Goal: Information Seeking & Learning: Learn about a topic

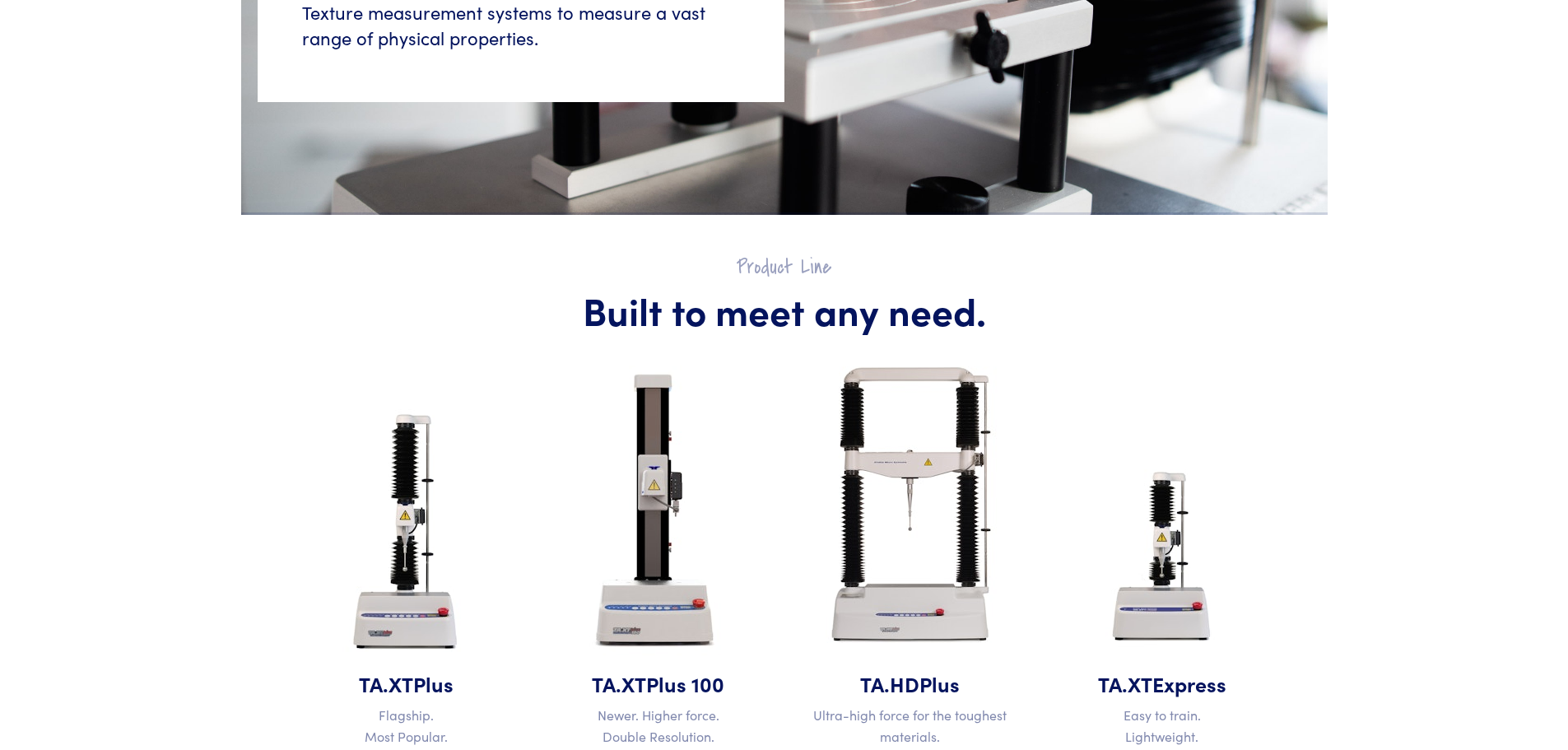
scroll to position [618, 0]
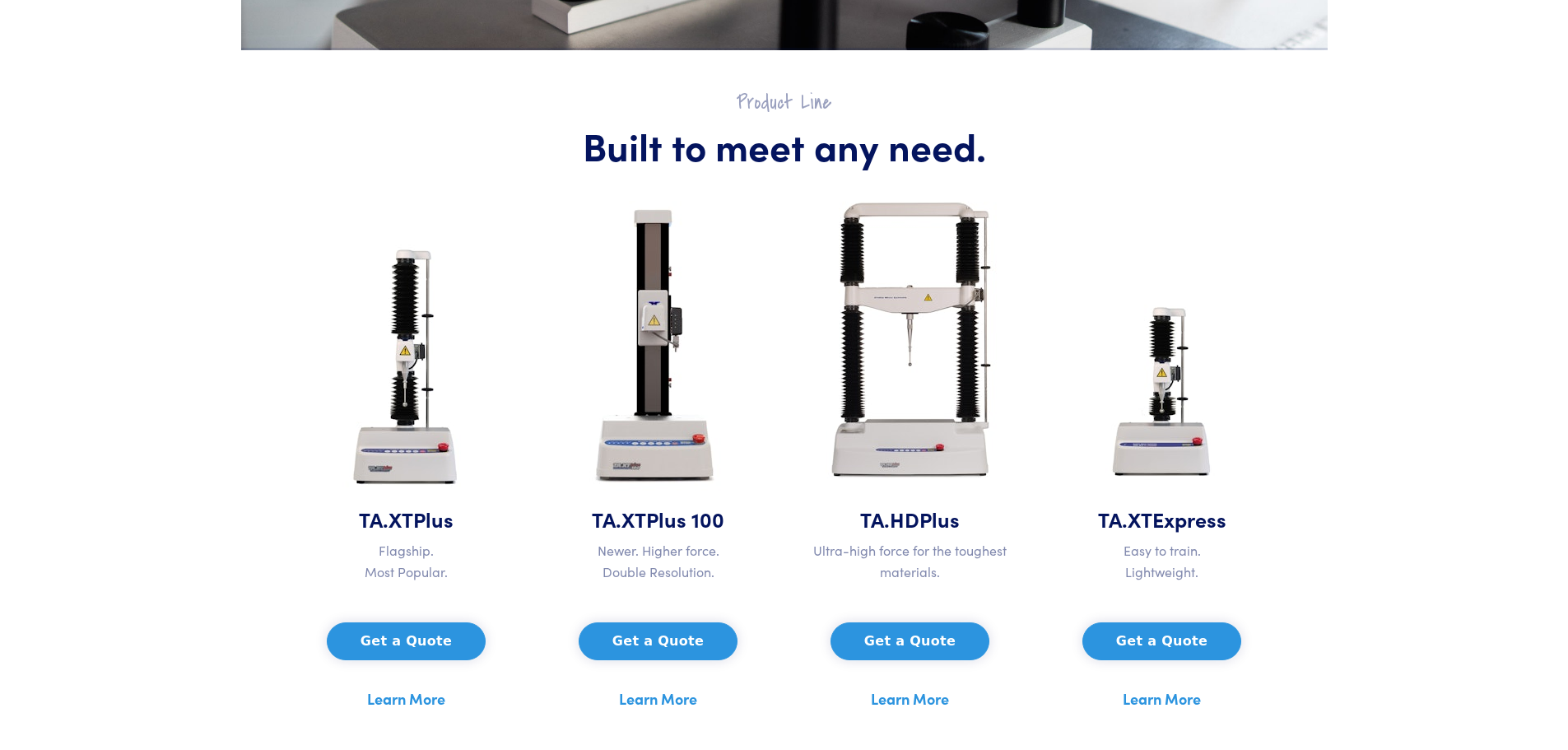
click at [415, 342] on img at bounding box center [406, 371] width 154 height 268
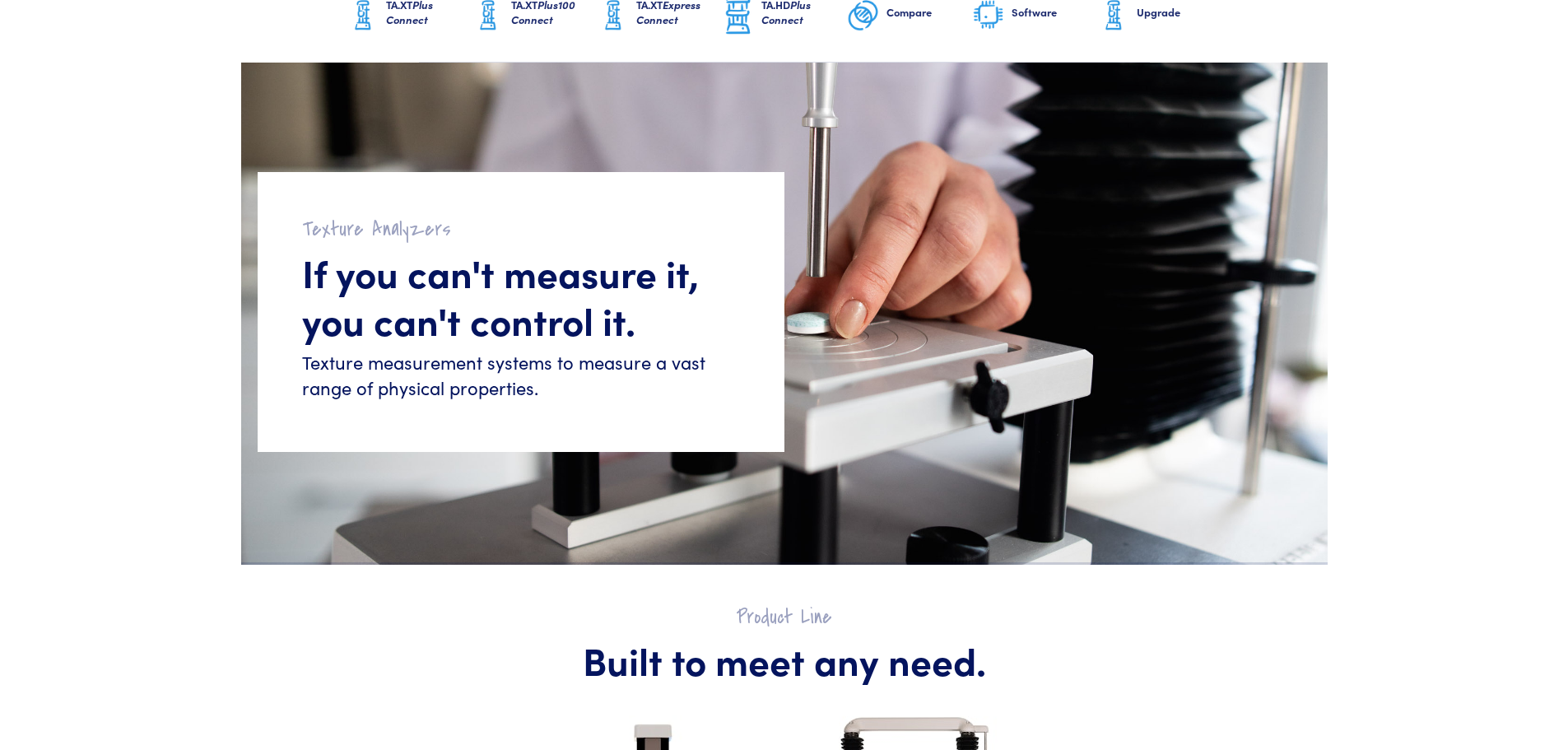
scroll to position [0, 0]
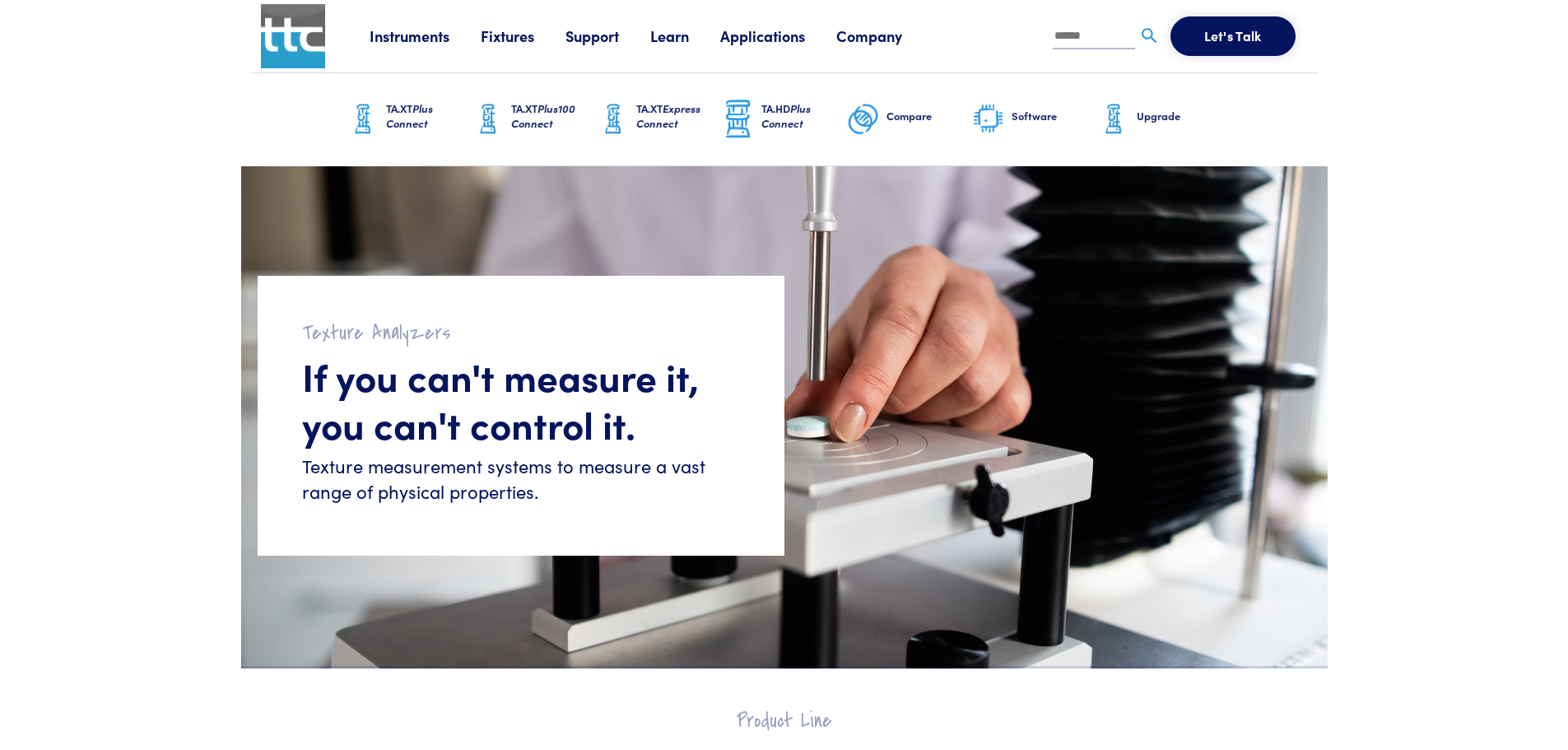
click at [675, 43] on link "Learn" at bounding box center [686, 35] width 70 height 21
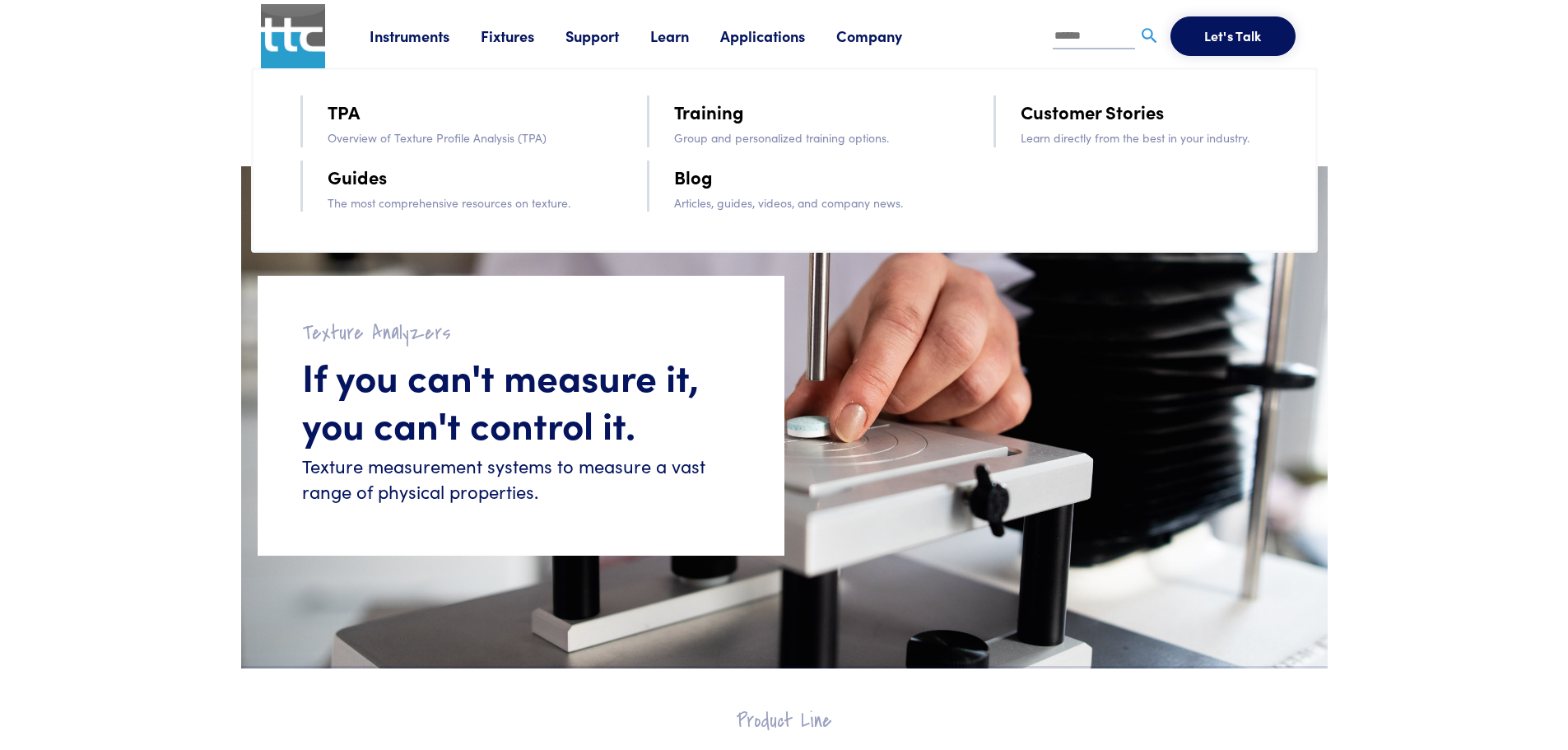
click at [353, 113] on link "TPA" at bounding box center [343, 111] width 32 height 28
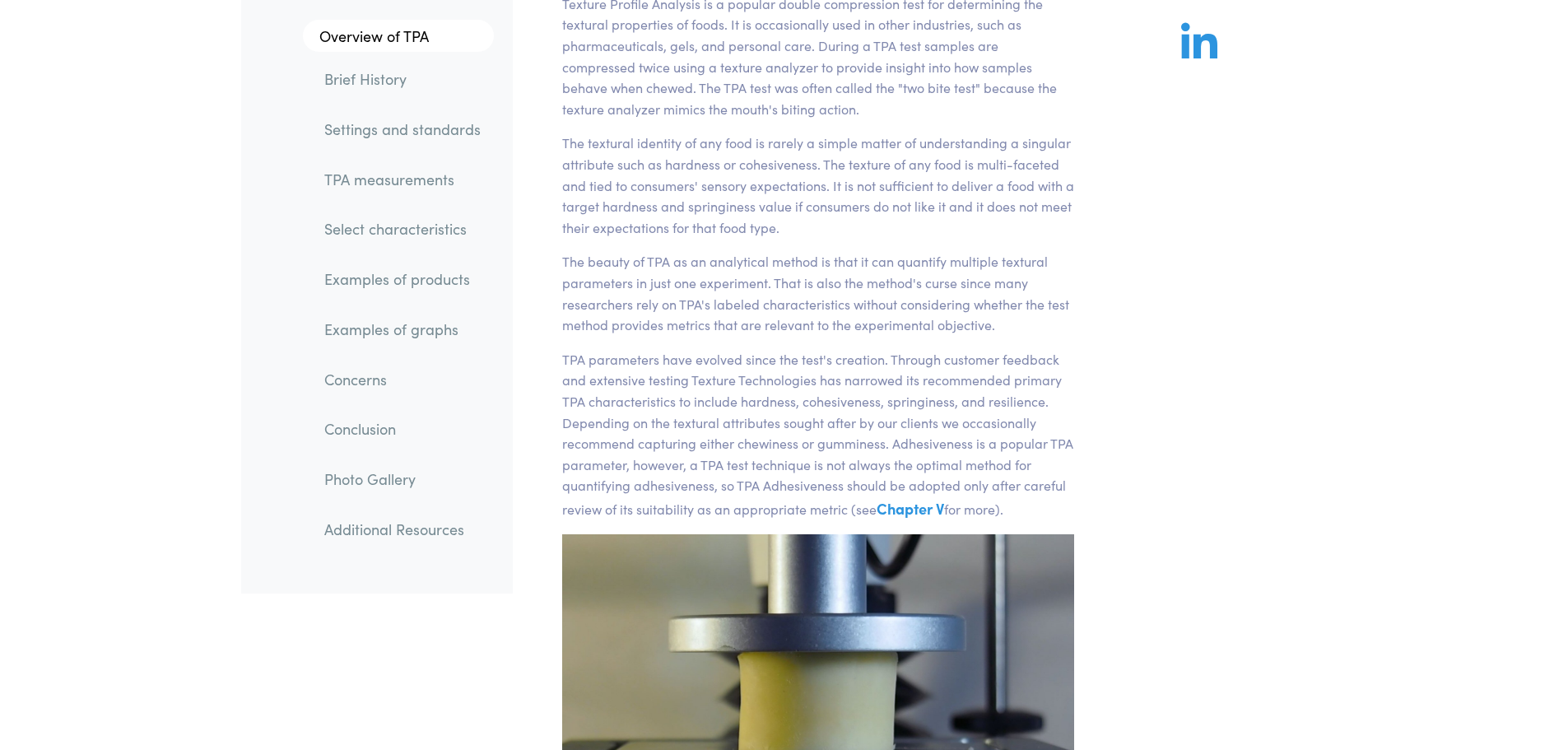
scroll to position [247, 0]
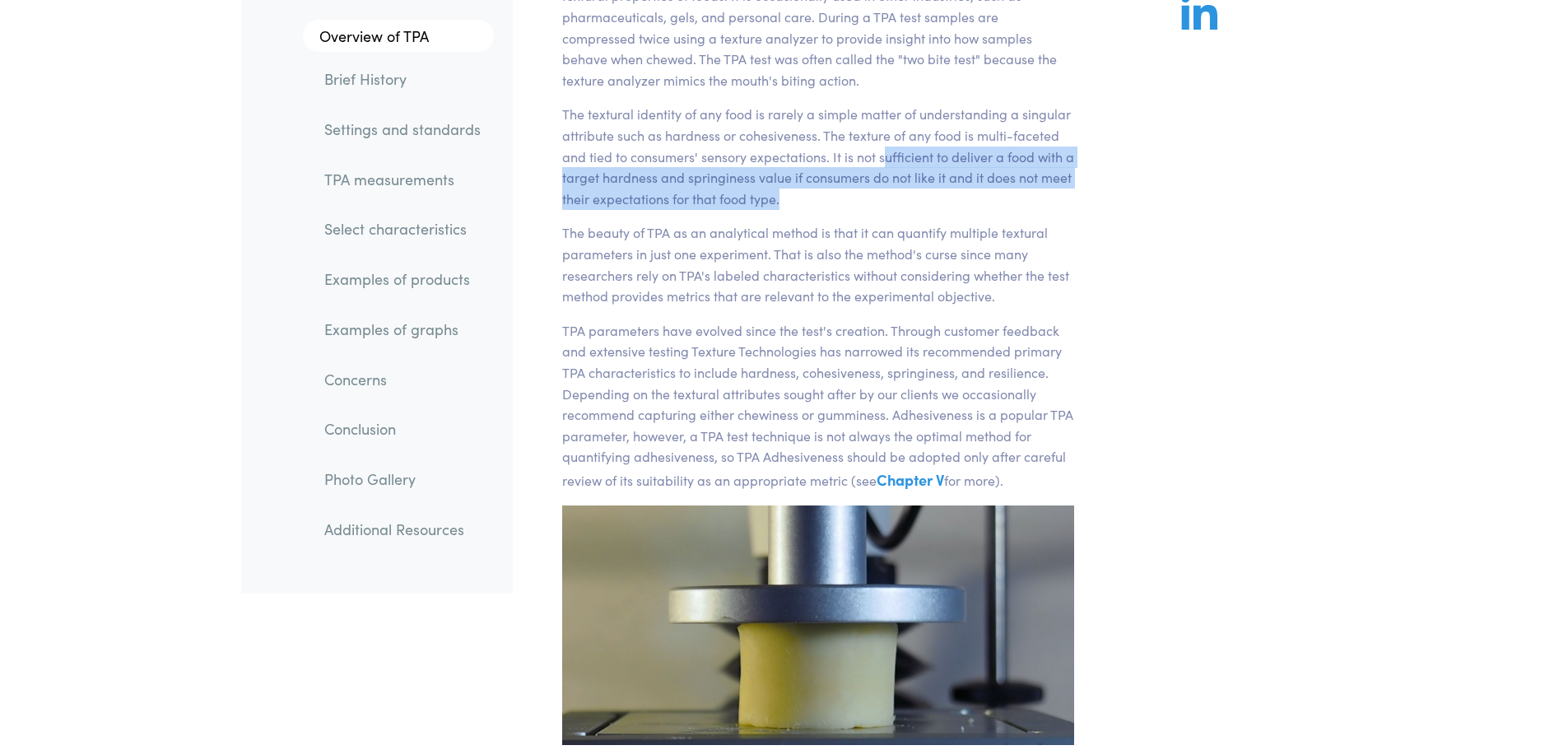
drag, startPoint x: 883, startPoint y: 157, endPoint x: 883, endPoint y: 204, distance: 47.0
click at [883, 204] on p "The textural identity of any food is rarely a simple matter of understanding a …" at bounding box center [819, 157] width 513 height 105
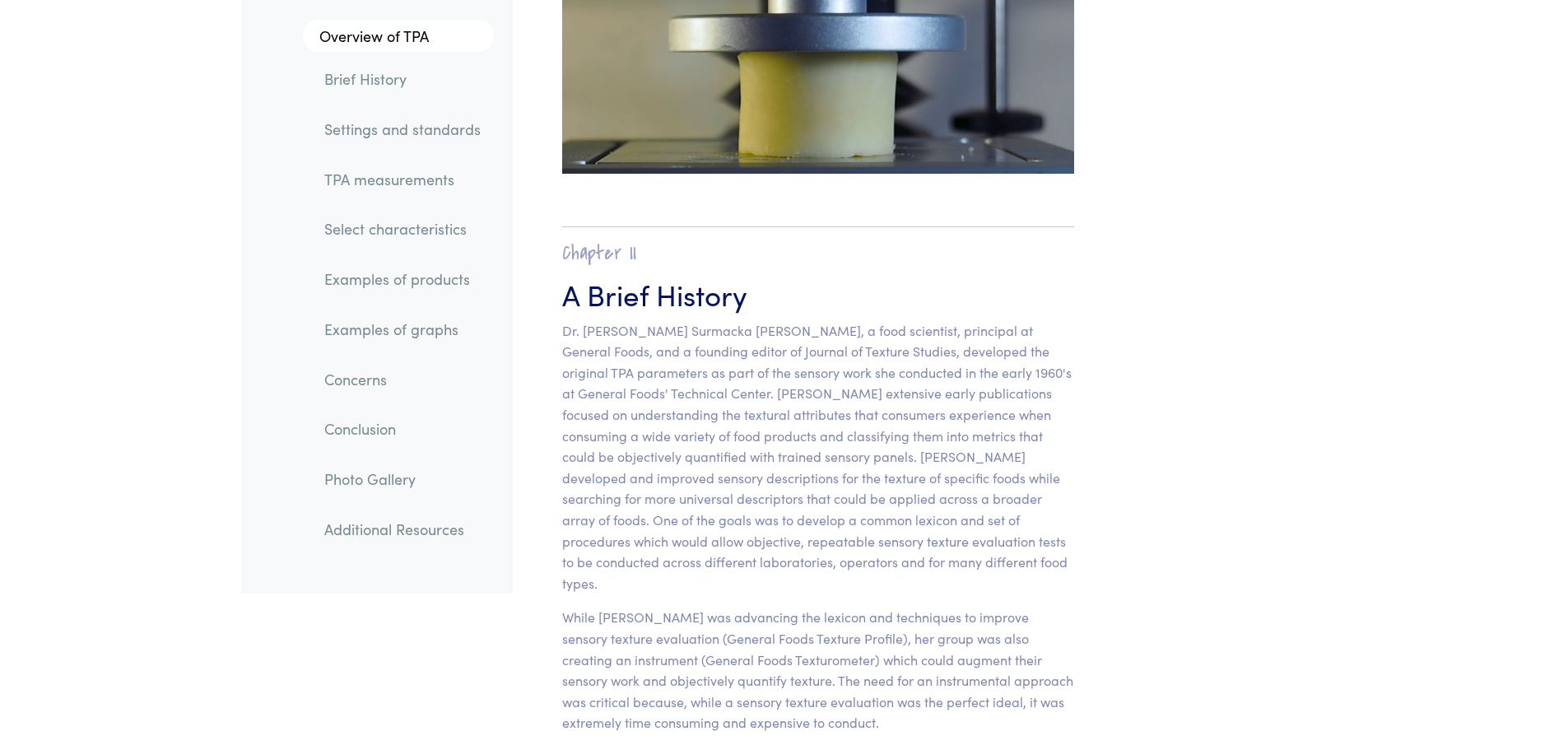
scroll to position [0, 0]
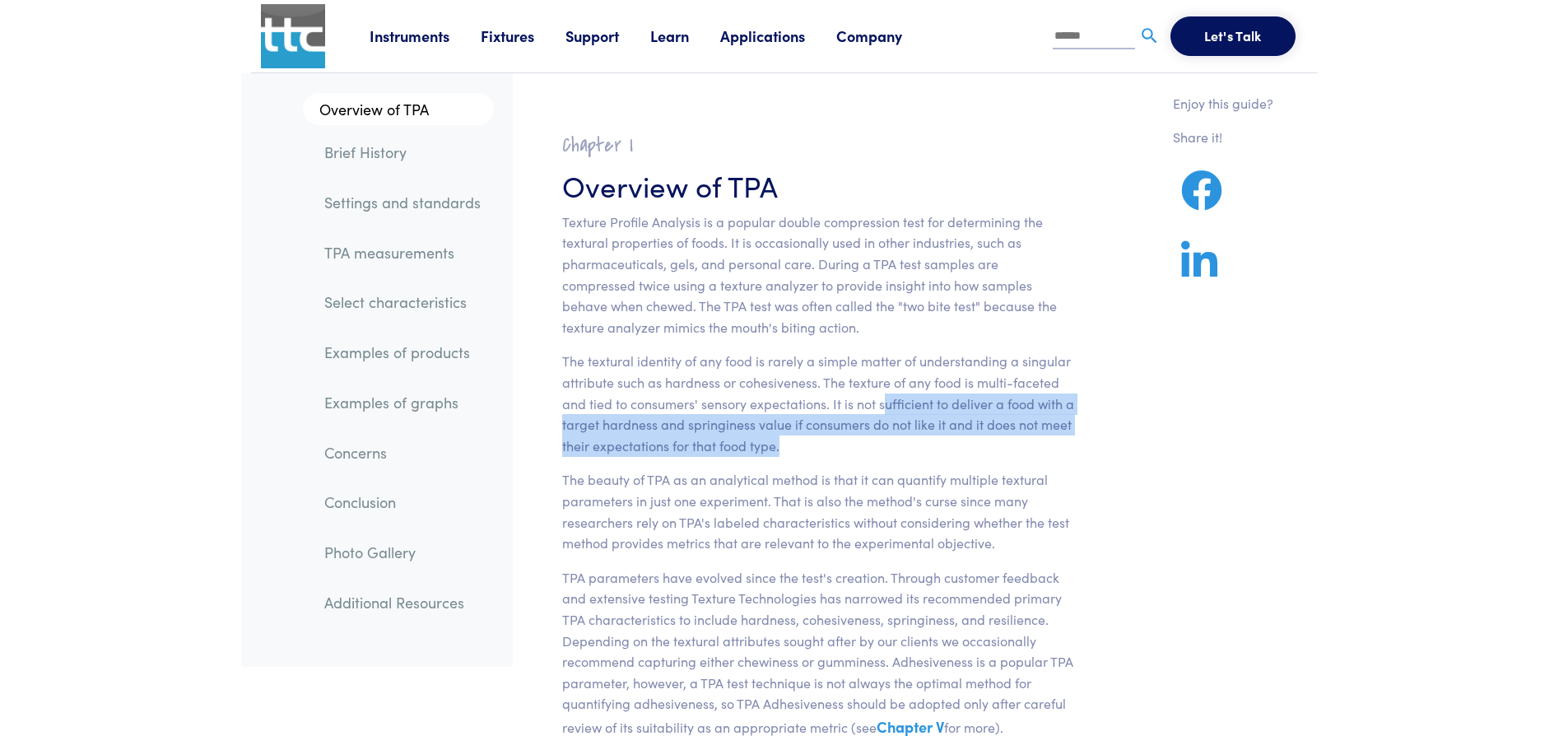
click at [621, 39] on link "Support" at bounding box center [608, 35] width 85 height 21
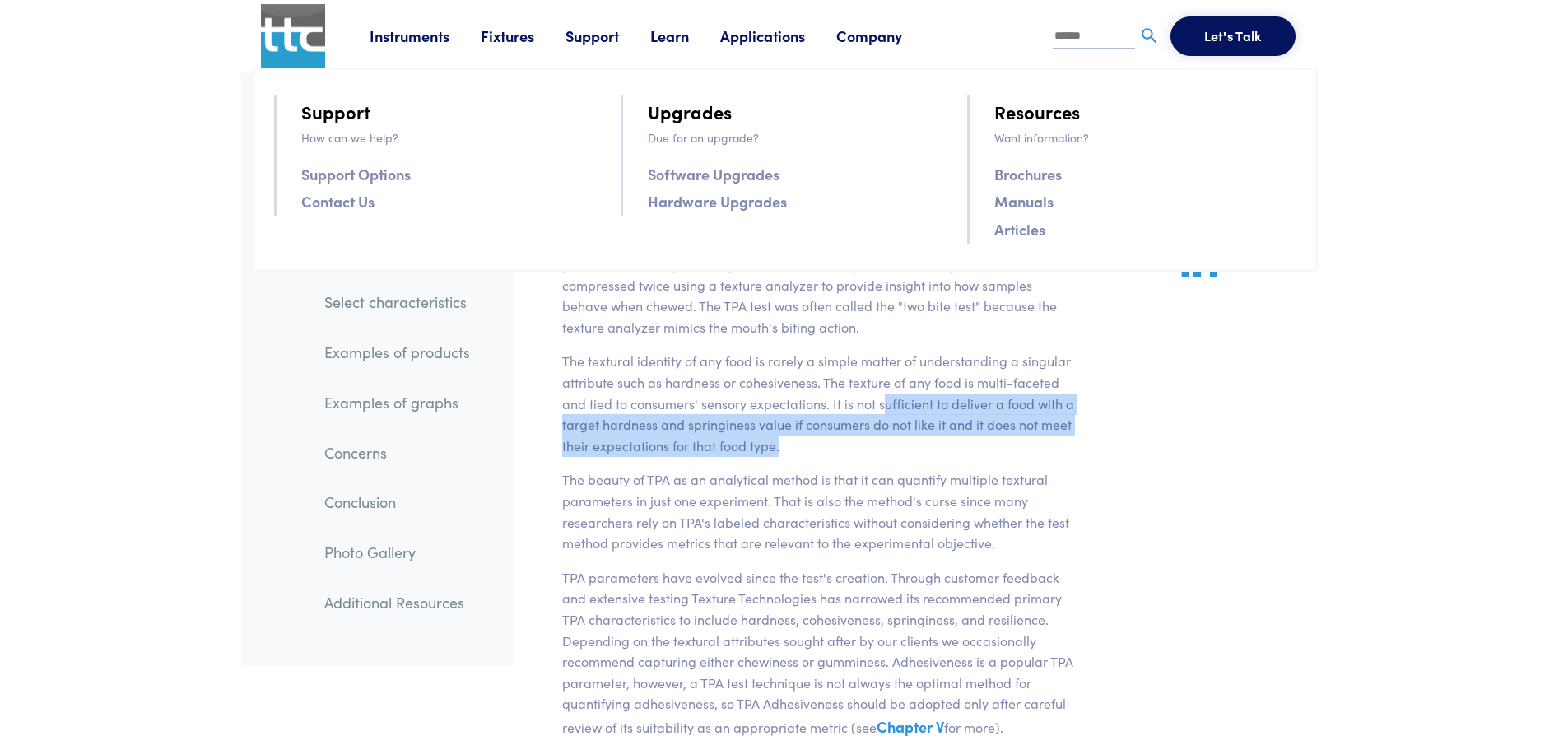
click at [785, 43] on link "Applications" at bounding box center [778, 35] width 116 height 21
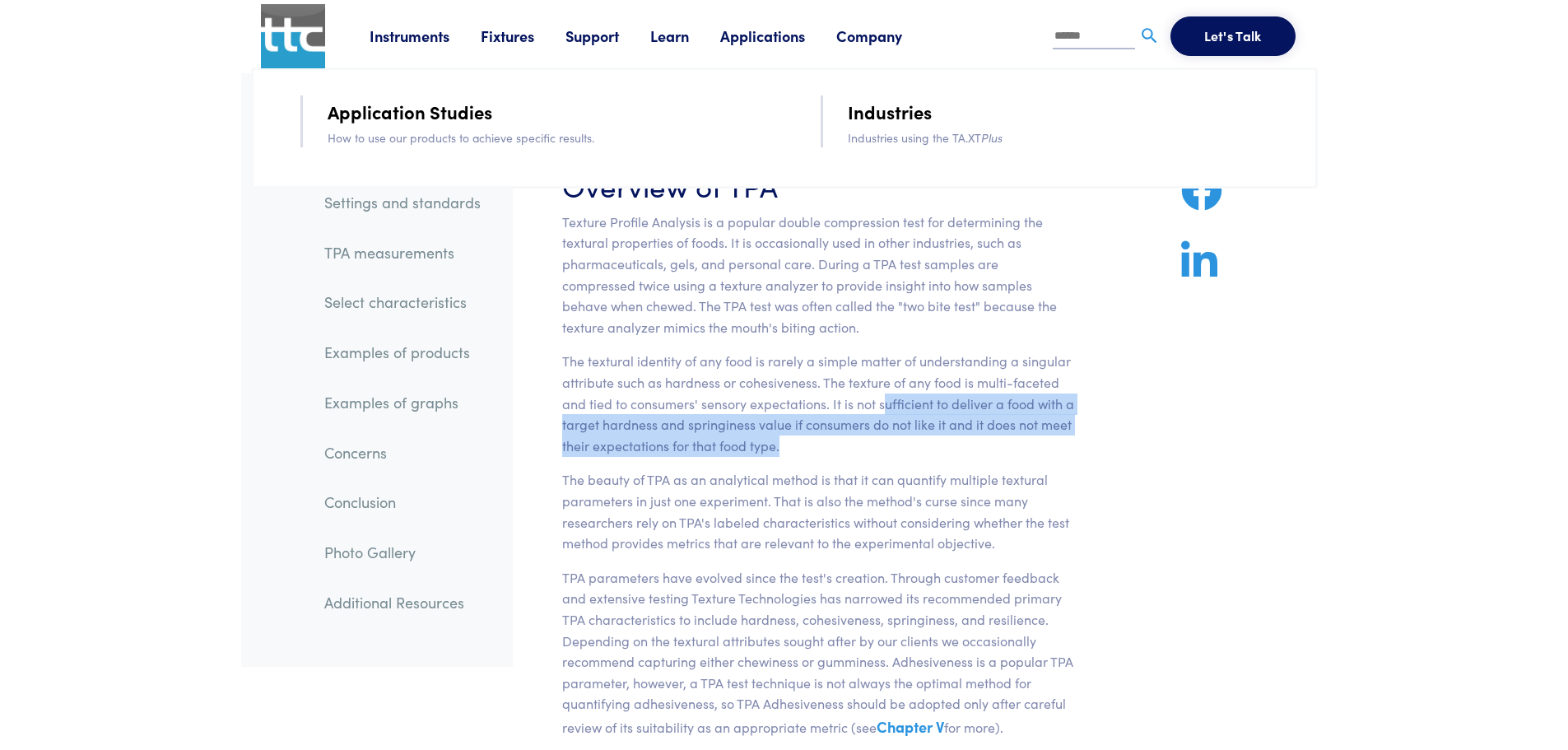
click at [460, 116] on link "Application Studies" at bounding box center [409, 111] width 165 height 28
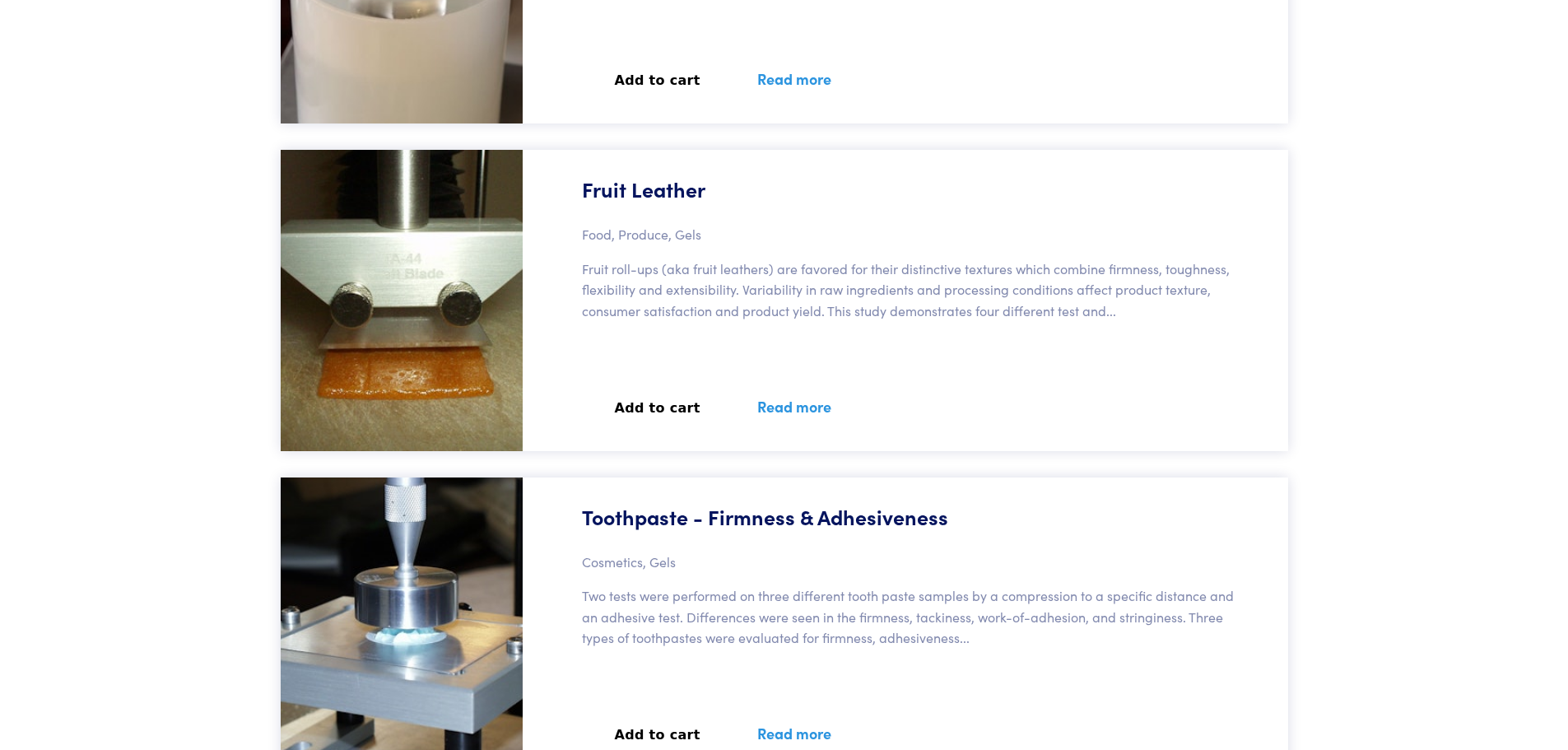
scroll to position [58688, 0]
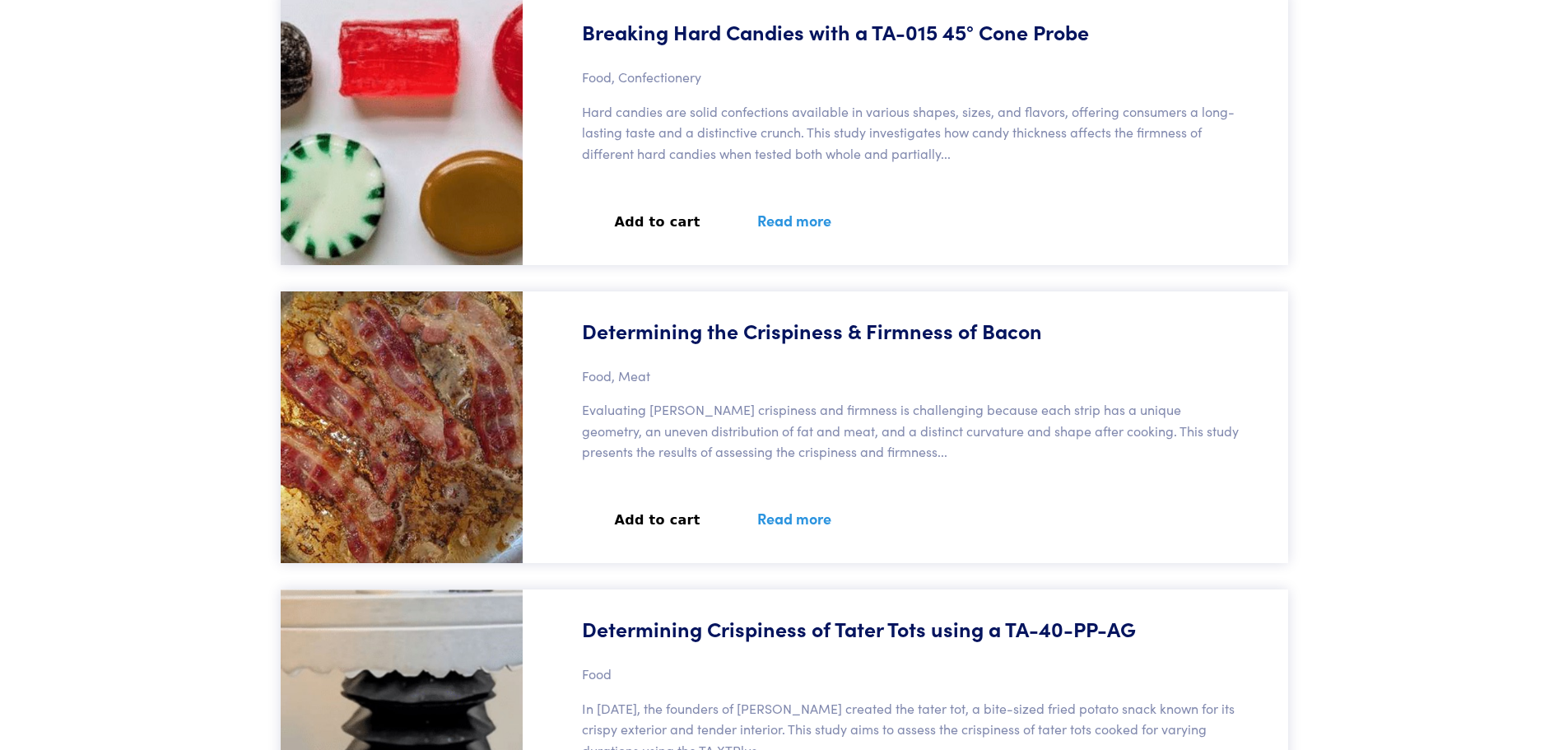
scroll to position [2636, 0]
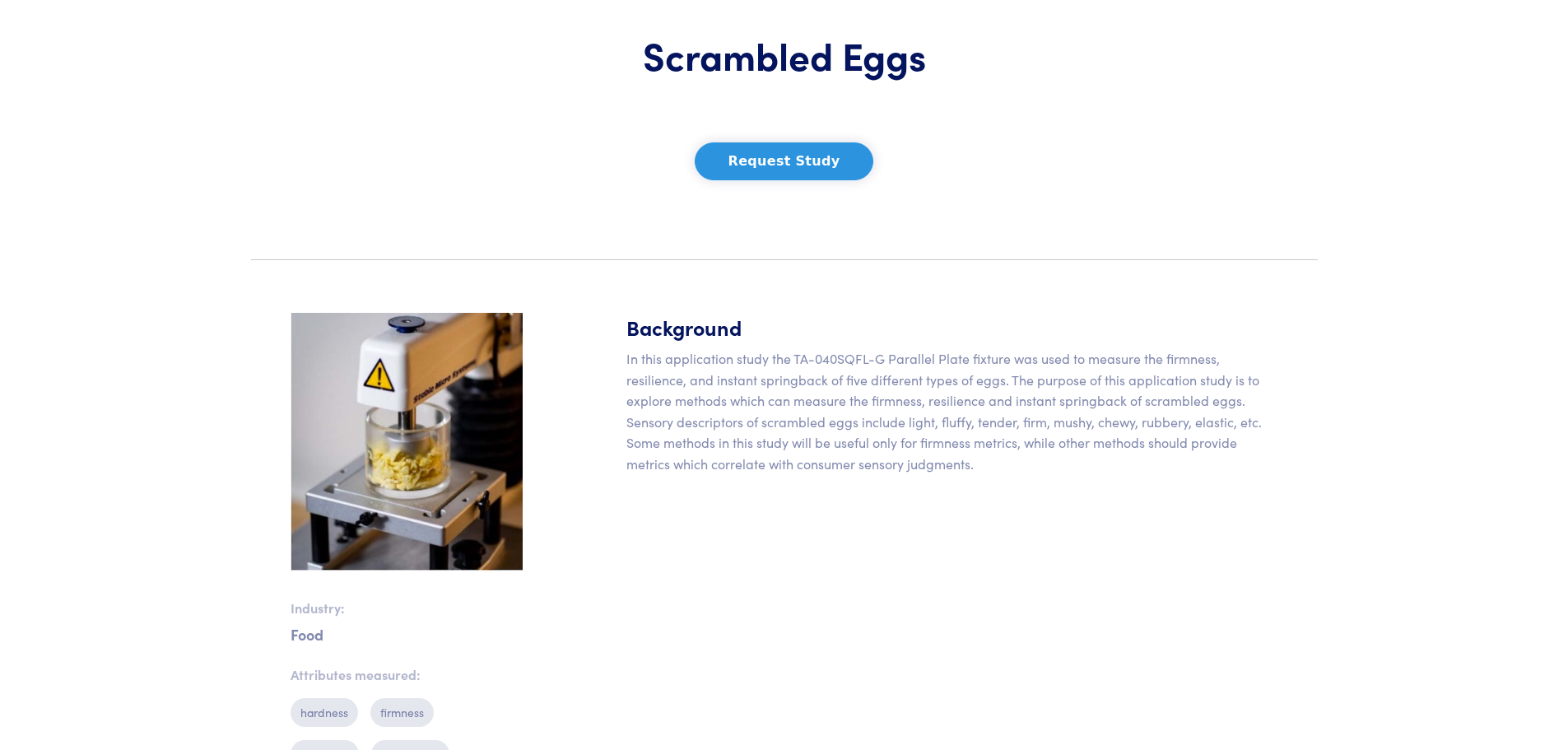
scroll to position [165, 0]
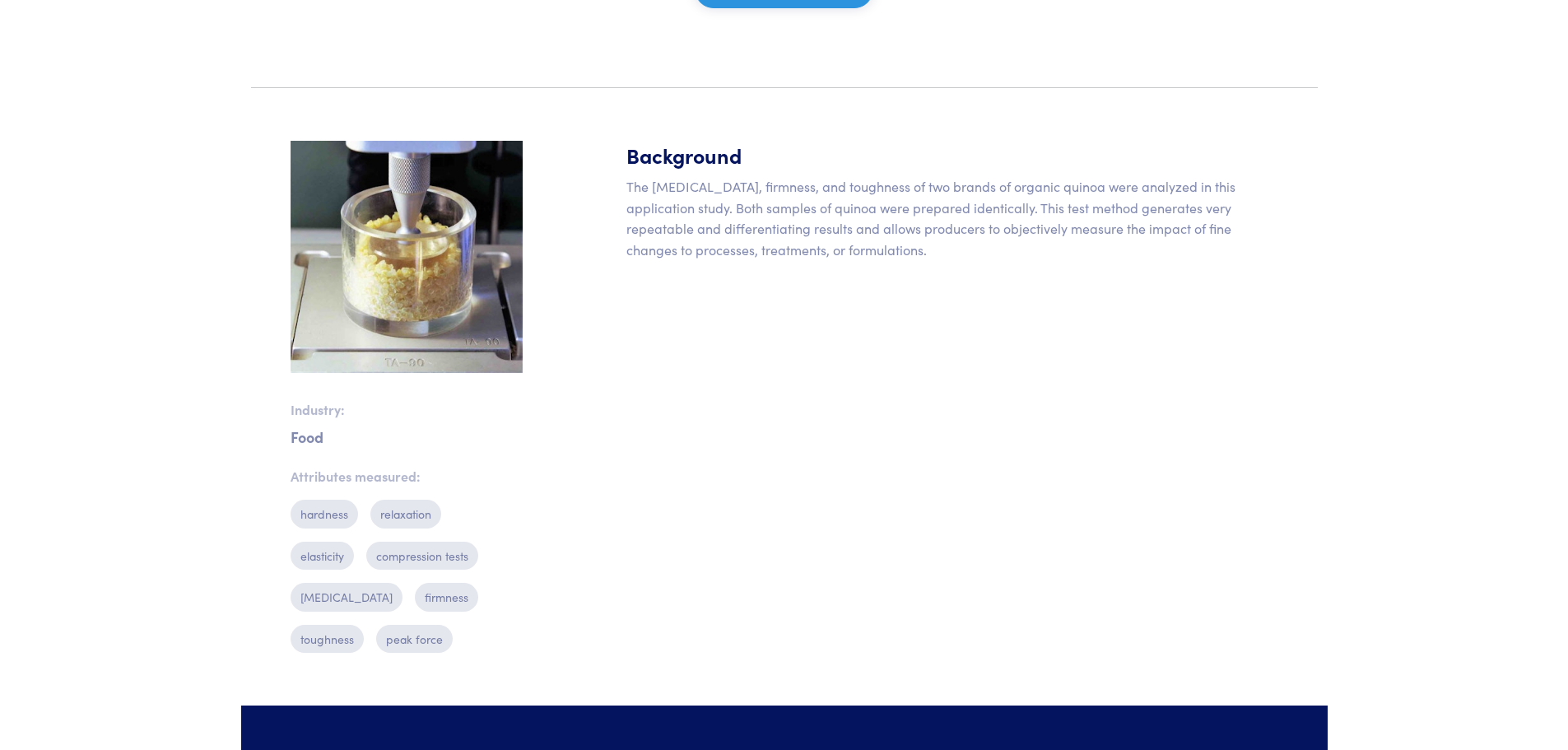
scroll to position [329, 0]
